Goal: Find specific page/section: Locate a particular part of the current website

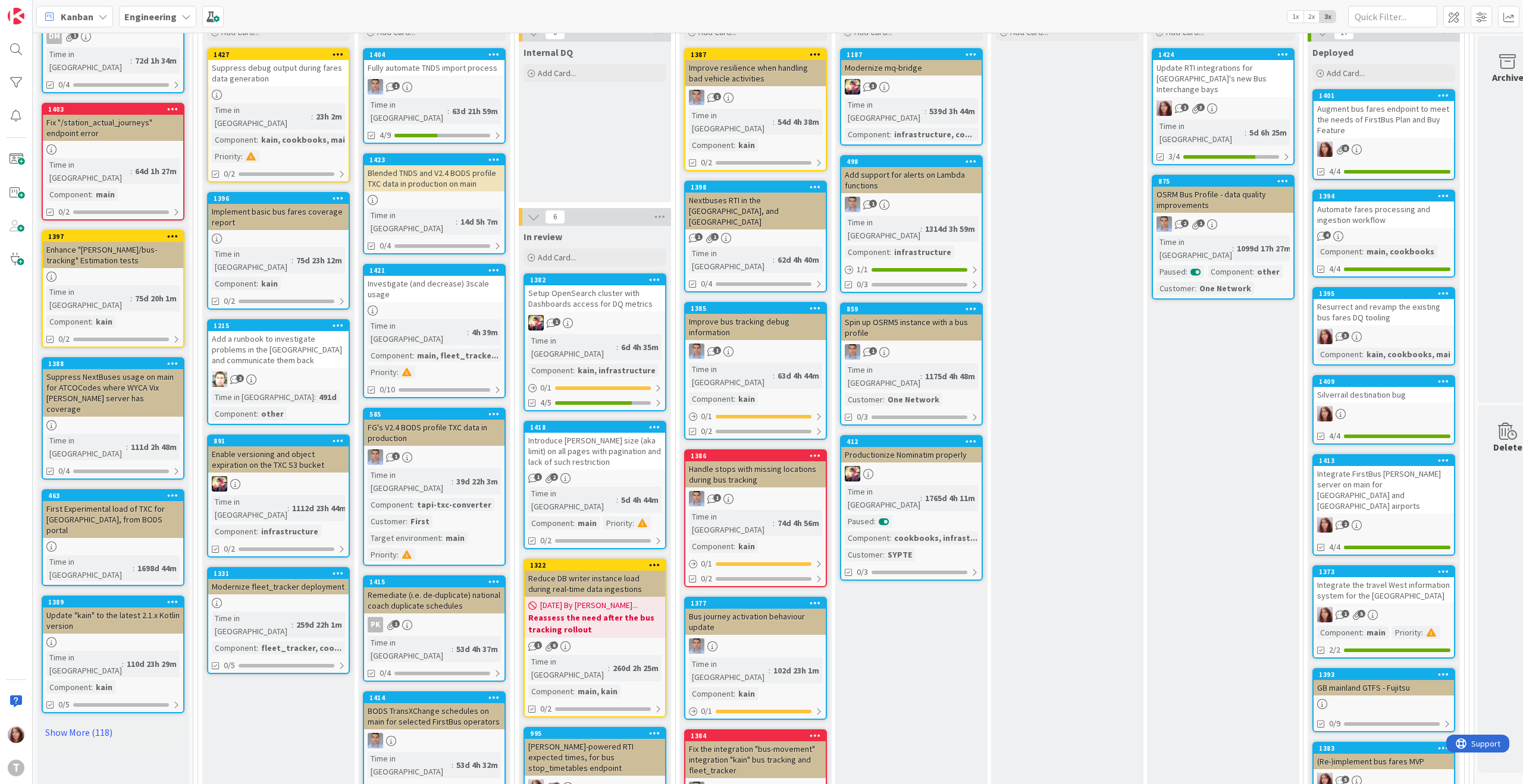
scroll to position [370, 0]
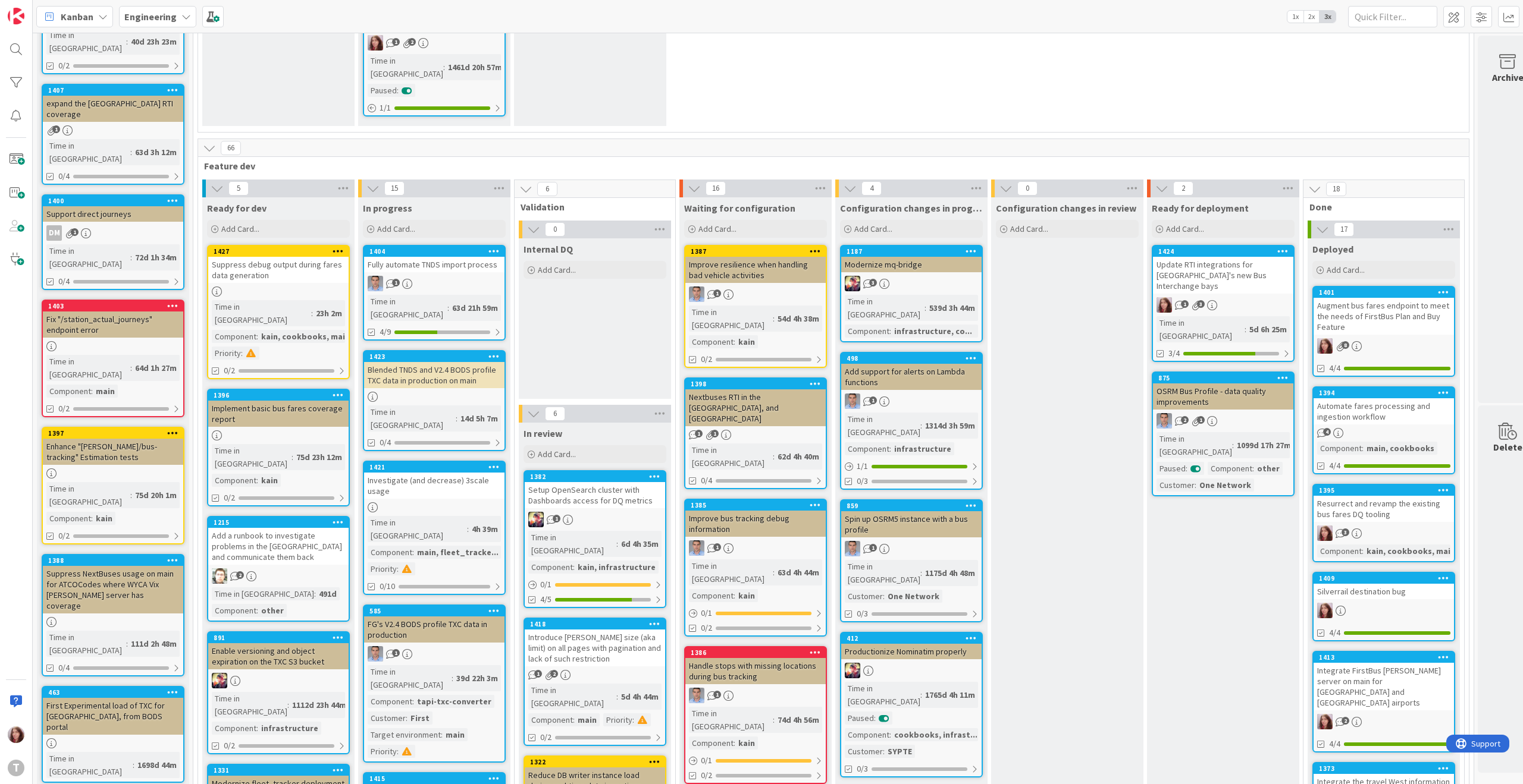
click at [424, 461] on link "1421 Investigate (and decrease) 3scale usage Time in Column : 4h 39m Component …" at bounding box center [434, 528] width 143 height 134
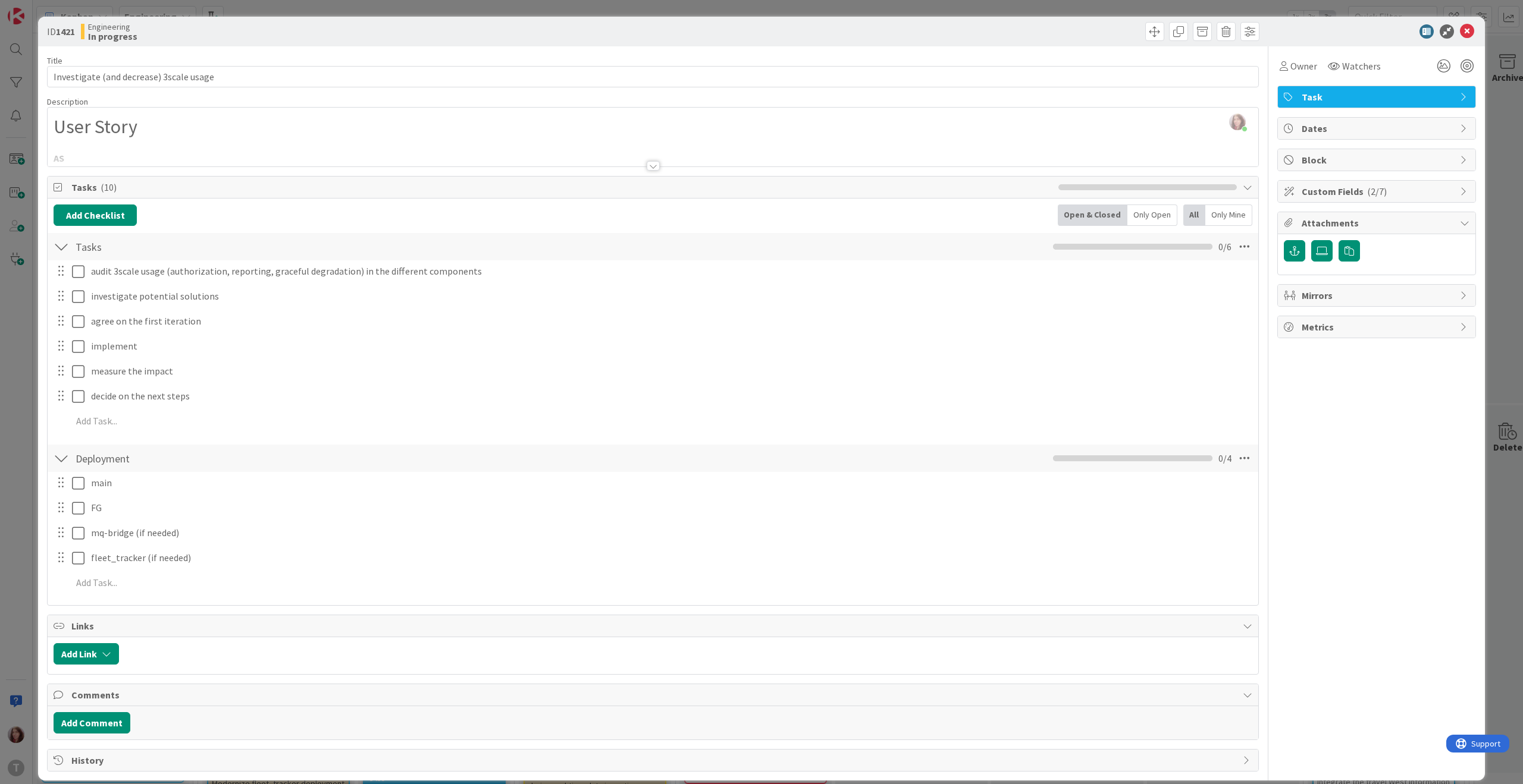
click at [952, 13] on div "ID 1421 Engineering In progress Title 39 / 128 Investigate (and decrease) 3scal…" at bounding box center [761, 392] width 1523 height 784
